Goal: Use online tool/utility: Utilize a website feature to perform a specific function

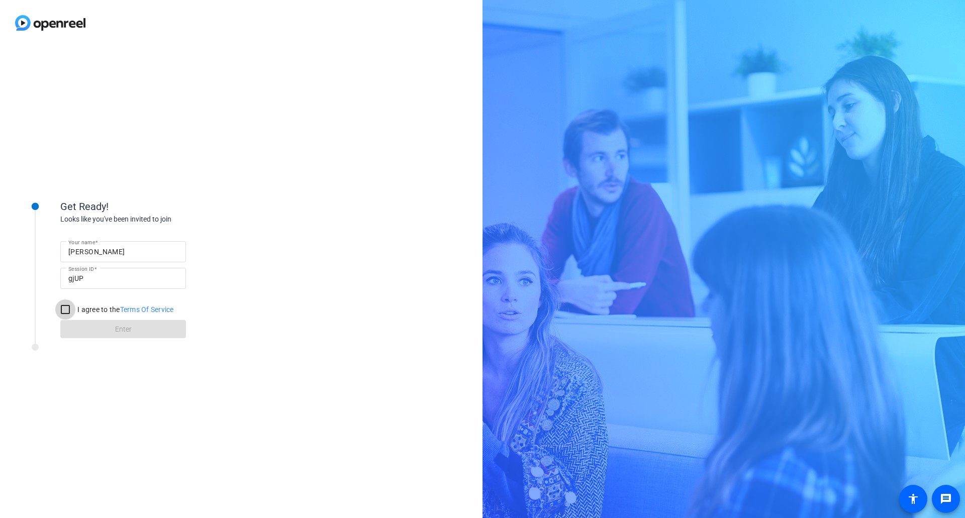
click at [67, 314] on input "I agree to the Terms Of Service" at bounding box center [65, 309] width 20 height 20
checkbox input "true"
click at [115, 329] on span "Enter" at bounding box center [123, 329] width 17 height 11
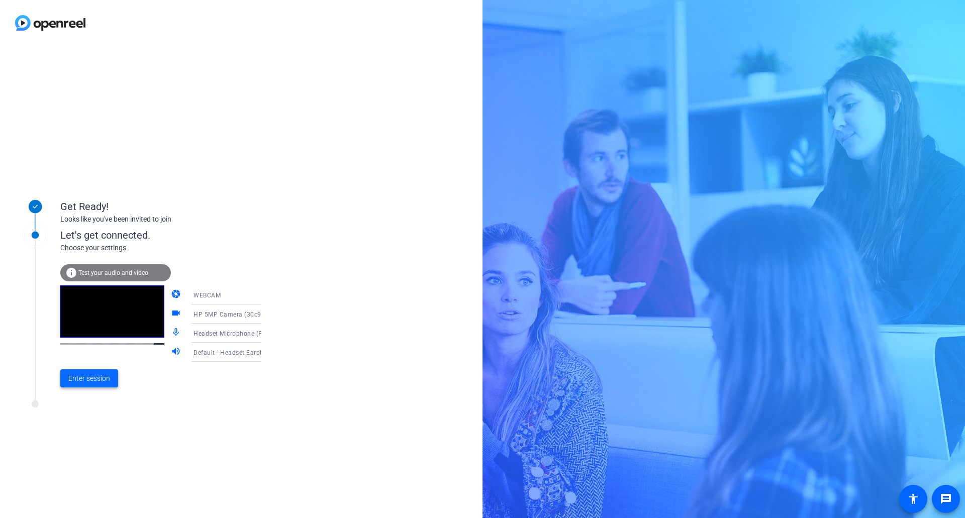
click at [93, 382] on span "Enter session" at bounding box center [89, 378] width 42 height 11
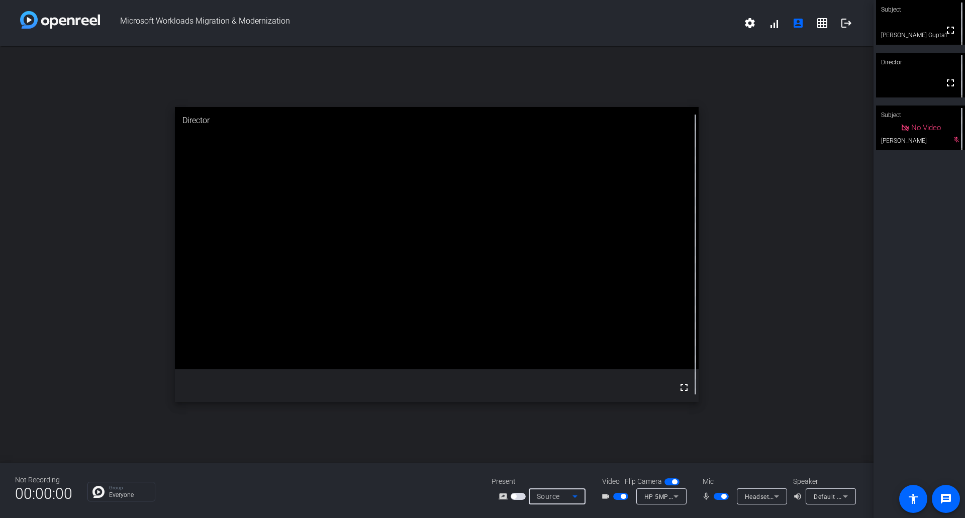
click at [569, 491] on icon at bounding box center [575, 496] width 12 height 12
click at [573, 456] on span "Screen Sharing" at bounding box center [554, 458] width 43 height 12
click at [910, 24] on video at bounding box center [920, 22] width 89 height 45
click at [633, 495] on div "videocam_outline" at bounding box center [618, 496] width 35 height 12
click at [620, 498] on span "button" at bounding box center [620, 496] width 15 height 7
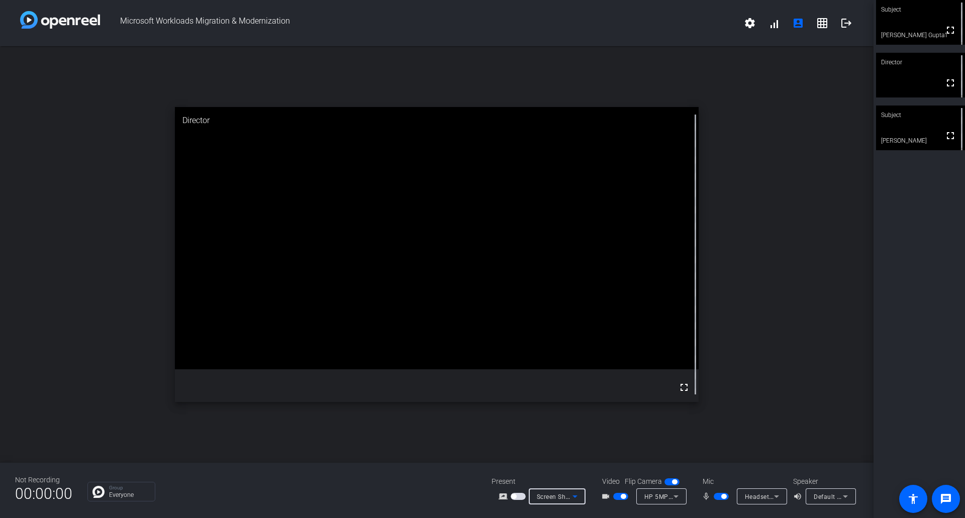
click at [563, 494] on span "Screen Sharing" at bounding box center [559, 496] width 44 height 8
click at [564, 459] on span "Screen Sharing" at bounding box center [554, 458] width 43 height 12
click at [558, 498] on span "Screen Sharing" at bounding box center [559, 496] width 44 height 8
click at [560, 460] on span "Screen Sharing" at bounding box center [554, 458] width 43 height 12
click at [561, 495] on span "Screen Sharing" at bounding box center [559, 496] width 44 height 8
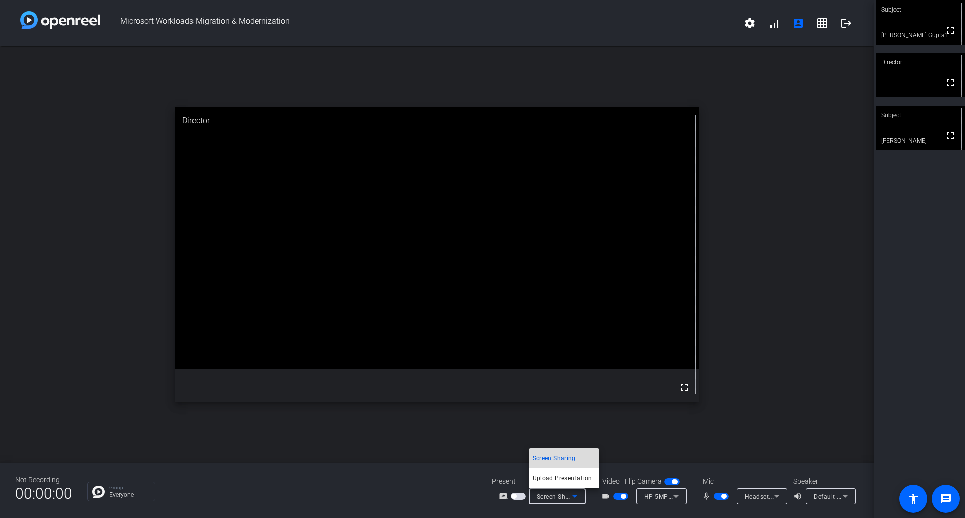
click at [574, 458] on span "Screen Sharing" at bounding box center [554, 458] width 43 height 12
click at [558, 499] on span "Screen Sharing" at bounding box center [559, 496] width 44 height 8
click at [464, 474] on div at bounding box center [482, 259] width 965 height 518
click at [550, 496] on span "Screen Sharing" at bounding box center [559, 496] width 44 height 8
click at [560, 459] on span "Screen Sharing" at bounding box center [554, 458] width 43 height 12
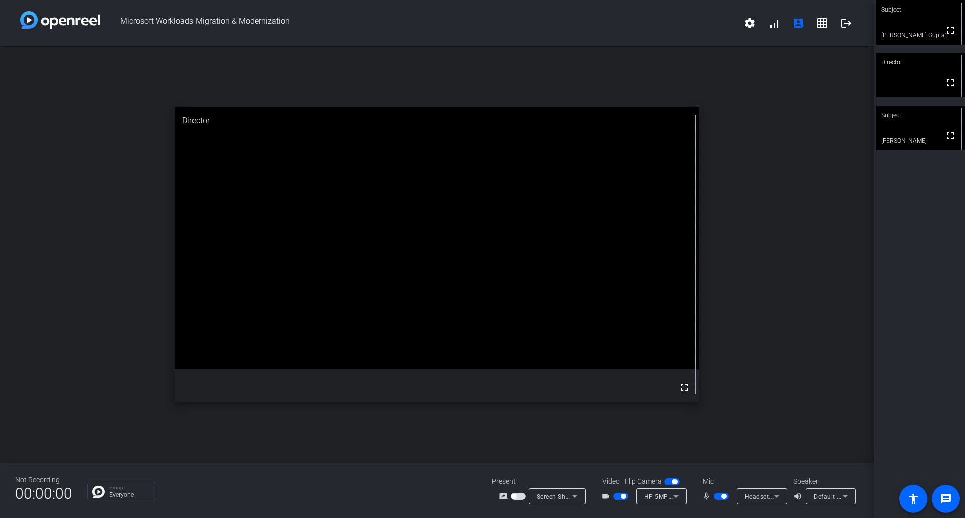
click at [517, 495] on span "button" at bounding box center [517, 496] width 15 height 7
click at [512, 495] on span "button" at bounding box center [517, 496] width 15 height 7
click at [743, 289] on div "open_in_new Director fullscreen" at bounding box center [436, 254] width 873 height 416
drag, startPoint x: 943, startPoint y: 32, endPoint x: 943, endPoint y: 93, distance: 60.8
click at [944, 32] on mat-icon "fullscreen" at bounding box center [950, 30] width 12 height 12
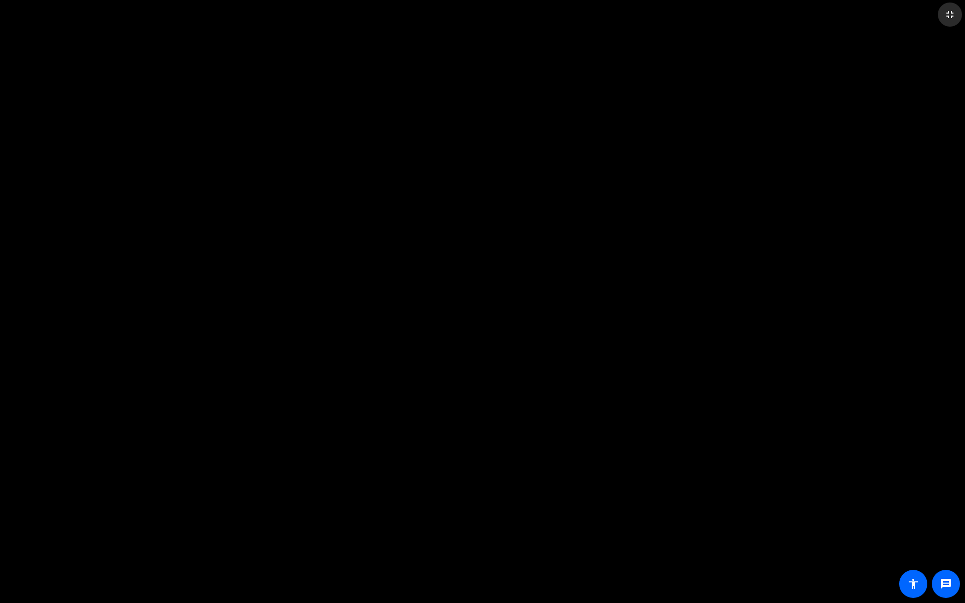
click at [944, 14] on mat-icon "fullscreen_exit" at bounding box center [949, 15] width 12 height 12
